Goal: Task Accomplishment & Management: Use online tool/utility

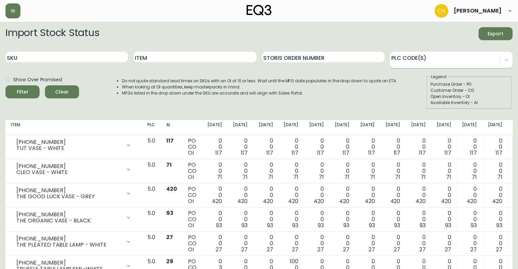
click at [435, 64] on div at bounding box center [445, 59] width 110 height 10
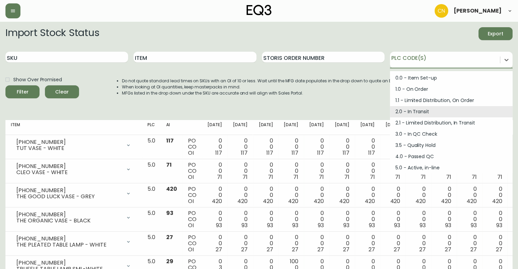
click at [400, 114] on div "2.0 - In Transit" at bounding box center [451, 111] width 123 height 11
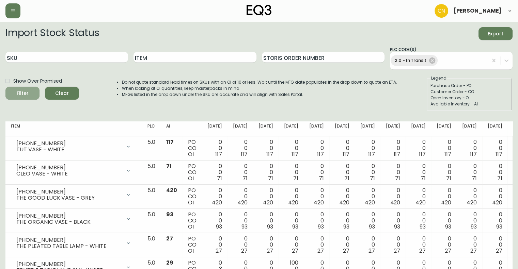
click at [31, 98] on button "Filter" at bounding box center [22, 93] width 34 height 13
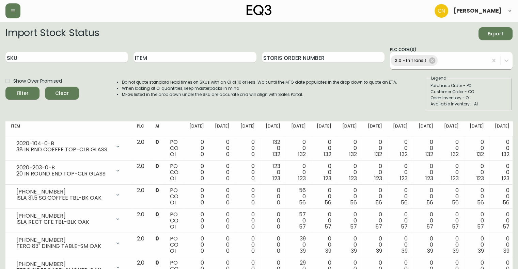
drag, startPoint x: 432, startPoint y: 62, endPoint x: 429, endPoint y: 65, distance: 4.6
click at [431, 63] on icon at bounding box center [432, 61] width 6 height 6
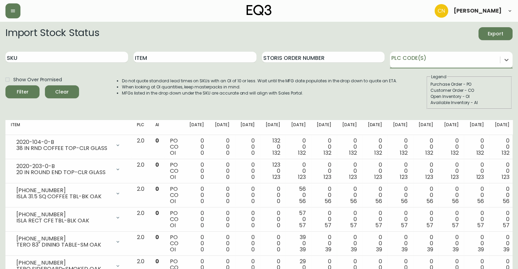
type input "5"
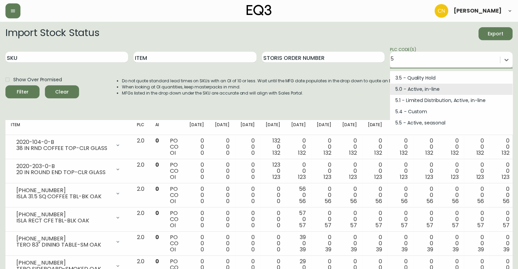
click at [410, 90] on div "5.0 - Active, in-line" at bounding box center [451, 89] width 123 height 11
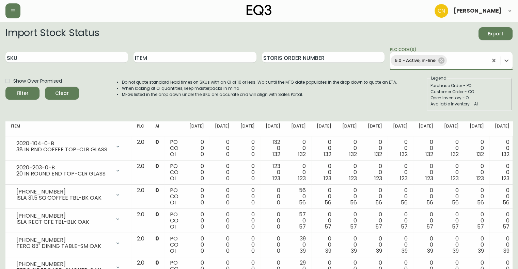
click at [23, 94] on div "Filter" at bounding box center [23, 93] width 12 height 9
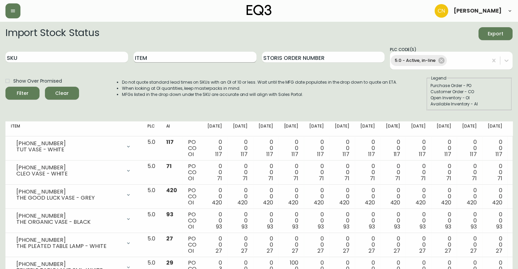
click at [157, 59] on input "Item" at bounding box center [194, 57] width 123 height 11
type input "bon"
click at [5, 87] on button "Filter" at bounding box center [22, 93] width 34 height 13
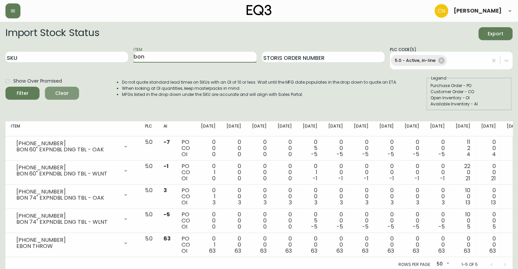
drag, startPoint x: 69, startPoint y: 93, endPoint x: 91, endPoint y: 88, distance: 22.7
click at [68, 92] on span "Clear" at bounding box center [61, 93] width 23 height 9
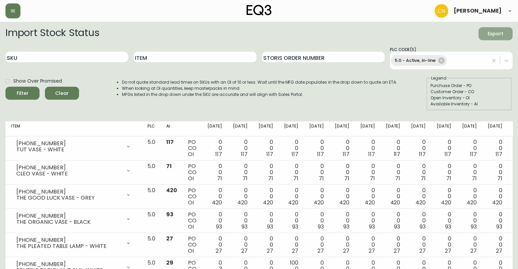
click at [488, 32] on span "Export" at bounding box center [495, 34] width 23 height 9
click at [185, 59] on input "Item" at bounding box center [194, 57] width 123 height 11
click at [5, 87] on button "Filter" at bounding box center [22, 93] width 34 height 13
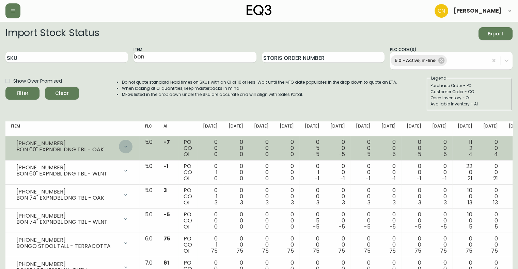
click at [128, 145] on icon at bounding box center [125, 146] width 5 height 5
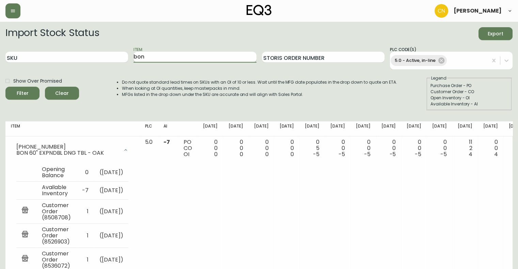
drag, startPoint x: 202, startPoint y: 61, endPoint x: 193, endPoint y: 60, distance: 8.6
click at [201, 60] on input "bon" at bounding box center [194, 57] width 123 height 11
type input "b"
click at [5, 87] on button "Filter" at bounding box center [22, 93] width 34 height 13
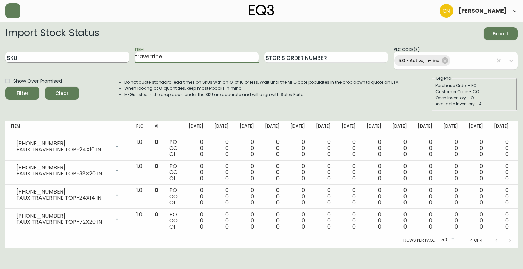
drag, startPoint x: 172, startPoint y: 56, endPoint x: 128, endPoint y: 60, distance: 43.4
click at [128, 59] on div "SKU Item travertine Storis Order Number PLC Code(s) 5.0 - Active, in-line" at bounding box center [261, 57] width 512 height 23
type input "moon"
click at [5, 87] on button "Filter" at bounding box center [22, 93] width 34 height 13
